Goal: Task Accomplishment & Management: Manage account settings

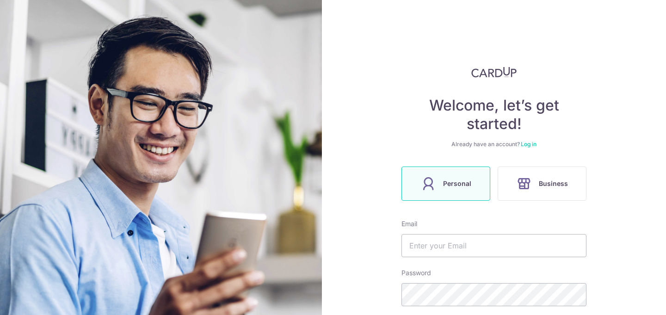
click at [530, 144] on link "Log in" at bounding box center [529, 144] width 16 height 7
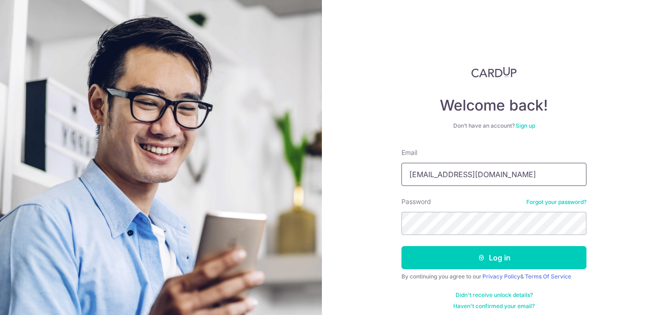
click at [483, 168] on input "[EMAIL_ADDRESS][DOMAIN_NAME]" at bounding box center [493, 174] width 185 height 23
type input "[EMAIL_ADDRESS][DOMAIN_NAME]"
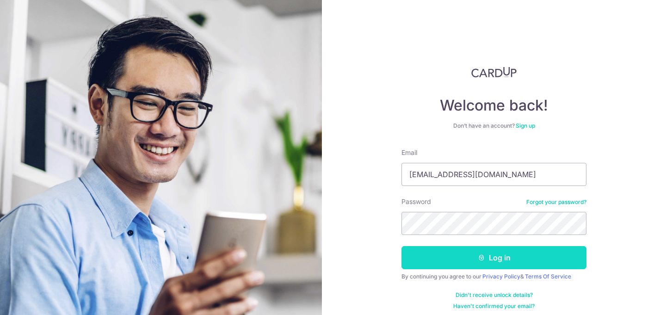
click at [433, 252] on button "Log in" at bounding box center [493, 257] width 185 height 23
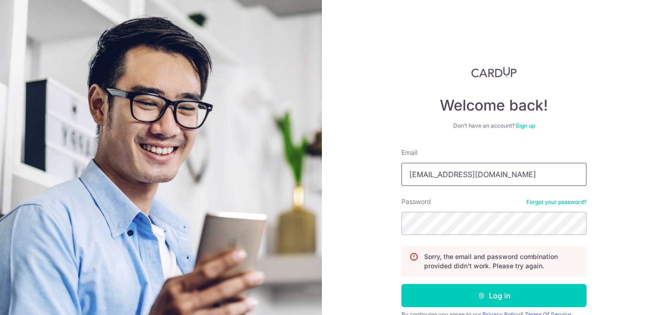
click at [443, 175] on input "[EMAIL_ADDRESS][DOMAIN_NAME]" at bounding box center [493, 174] width 185 height 23
type input "[EMAIL_ADDRESS][DOMAIN_NAME]"
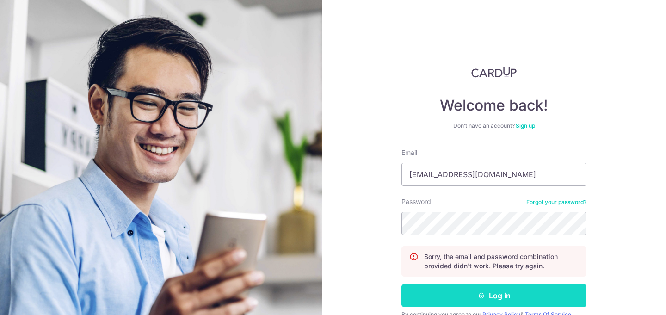
click at [420, 295] on button "Log in" at bounding box center [493, 295] width 185 height 23
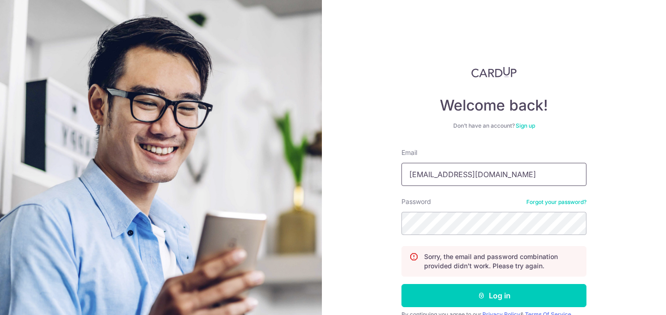
click at [430, 174] on input "[EMAIL_ADDRESS][DOMAIN_NAME]" at bounding box center [493, 174] width 185 height 23
type input "junwen182+personal@gmail.com"
